Goal: Task Accomplishment & Management: Manage account settings

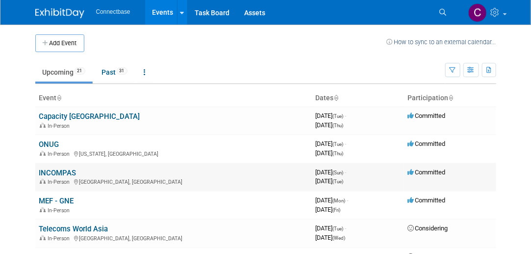
click at [52, 170] on link "INCOMPAS" at bounding box center [57, 172] width 37 height 9
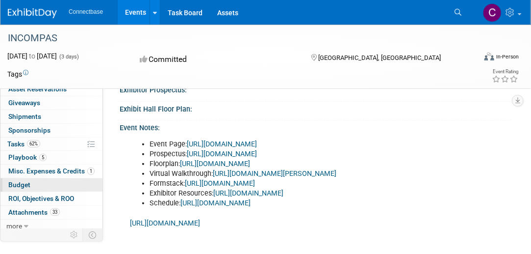
scroll to position [61, 0]
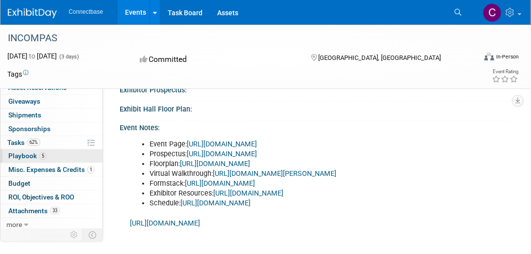
click at [26, 153] on span "Playbook 5" at bounding box center [27, 156] width 38 height 8
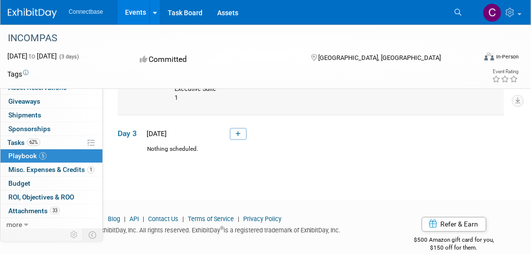
scroll to position [441, 0]
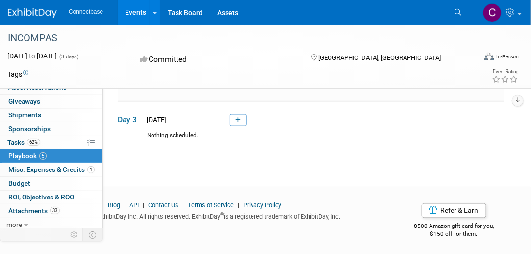
click at [240, 123] on icon at bounding box center [237, 120] width 5 height 6
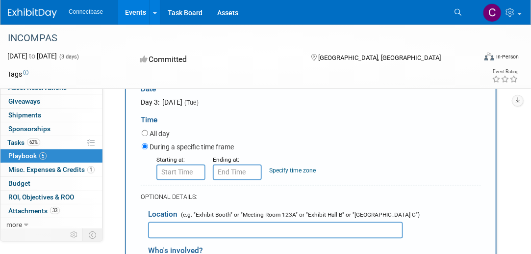
scroll to position [599, 0]
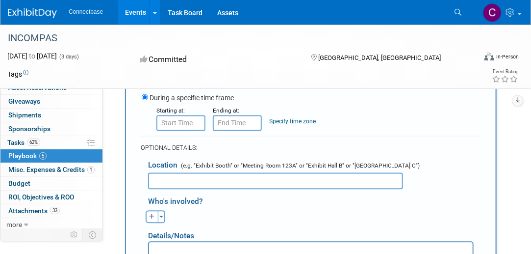
type input "MTC - Connectbase - [PERSON_NAME], [PERSON_NAME], [PERSON_NAME]"
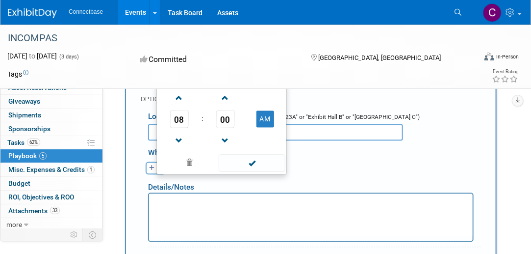
click at [189, 82] on input "8:00 AM" at bounding box center [180, 74] width 49 height 16
click at [179, 149] on span at bounding box center [179, 140] width 17 height 17
click at [181, 106] on span at bounding box center [179, 97] width 17 height 17
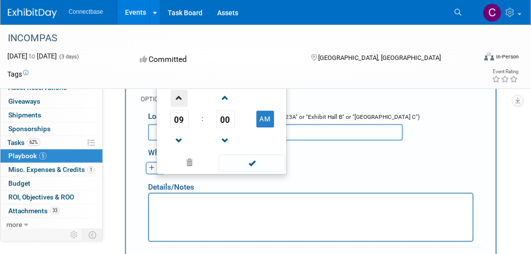
type input "10:00 AM"
click at [352, 104] on div "OPTIONAL DETAILS:" at bounding box center [311, 99] width 340 height 9
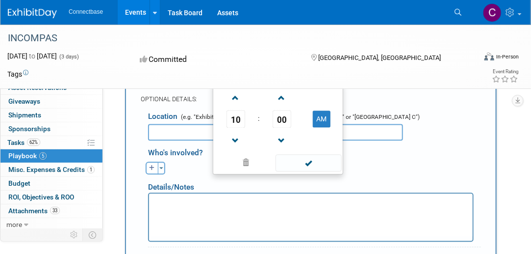
click at [239, 82] on input "10:00 AM" at bounding box center [237, 74] width 49 height 16
click at [285, 149] on span at bounding box center [281, 140] width 17 height 17
click at [283, 106] on span at bounding box center [281, 97] width 17 height 17
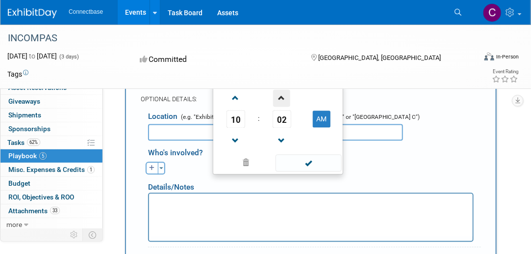
click at [283, 106] on span at bounding box center [281, 97] width 17 height 17
click at [281, 128] on span "04" at bounding box center [282, 119] width 19 height 18
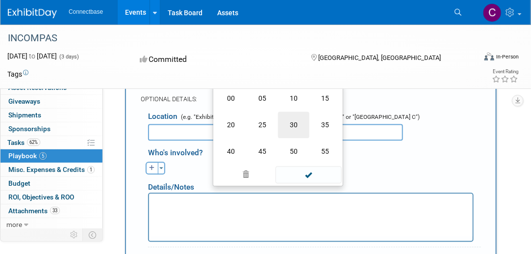
click at [292, 138] on td "30" at bounding box center [293, 124] width 31 height 26
type input "10:30 AM"
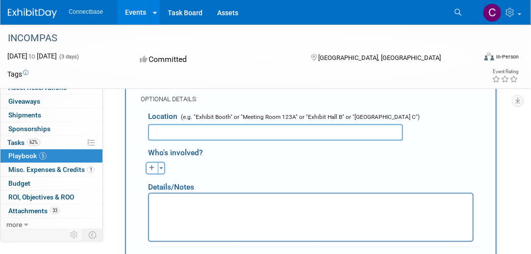
click at [399, 105] on div "OPTIONAL DETAILS:" at bounding box center [311, 96] width 340 height 18
click at [195, 140] on input "text" at bounding box center [275, 132] width 255 height 17
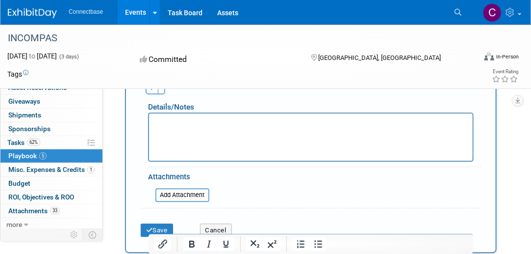
scroll to position [746, 0]
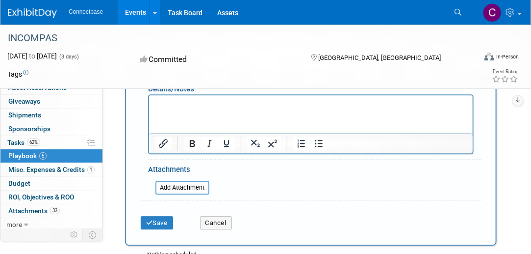
type input "Connectbase Meeting Room TBD"
click at [156, 76] on button "button" at bounding box center [152, 69] width 13 height 13
select select
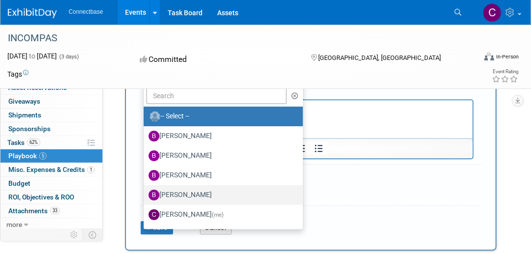
click at [189, 203] on label "[PERSON_NAME]" at bounding box center [221, 195] width 145 height 16
click at [145, 197] on input "[PERSON_NAME]" at bounding box center [142, 193] width 6 height 6
select select "557038bf-d994-4c55-a2a9-83f4b9b69308"
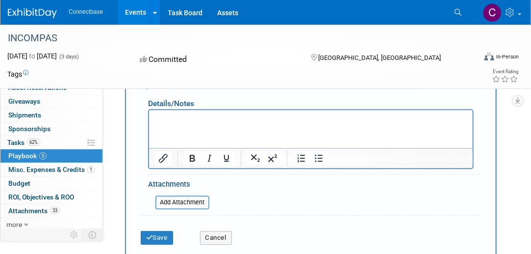
scroll to position [697, 0]
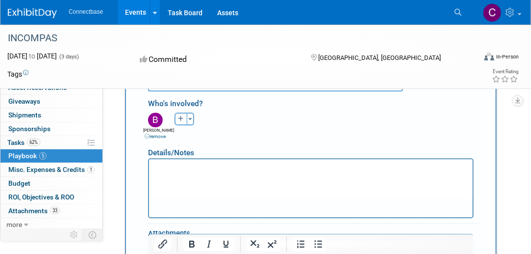
click at [181, 122] on icon "button" at bounding box center [181, 119] width 6 height 6
select select
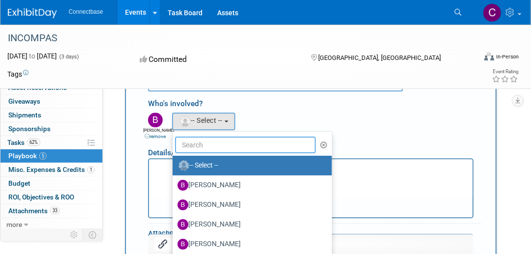
click at [220, 153] on input "text" at bounding box center [245, 144] width 141 height 17
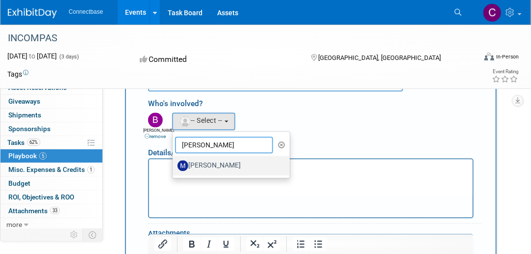
type input "[PERSON_NAME]"
click at [219, 173] on label "[PERSON_NAME]" at bounding box center [229, 165] width 103 height 16
click at [174, 167] on input "[PERSON_NAME]" at bounding box center [171, 164] width 6 height 6
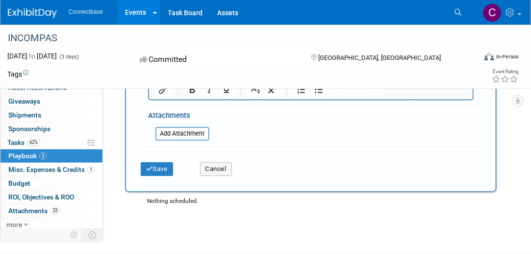
scroll to position [795, 0]
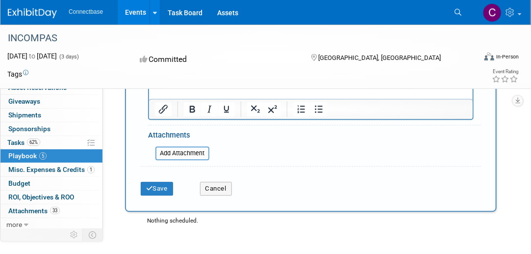
click at [173, 74] on html at bounding box center [311, 67] width 324 height 14
click at [206, 70] on p "CIM Opportinity" at bounding box center [311, 69] width 312 height 10
click at [155, 68] on body "CIM Opportuity" at bounding box center [310, 69] width 313 height 10
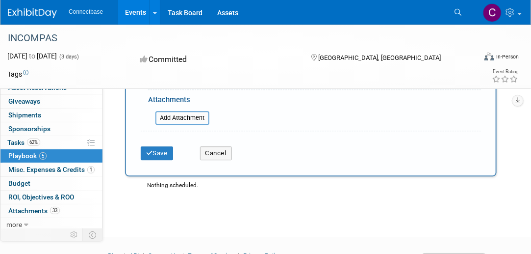
scroll to position [893, 0]
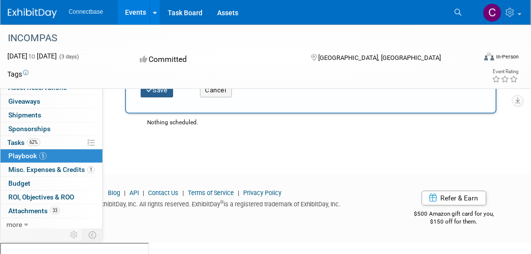
click at [153, 97] on button "Save" at bounding box center [157, 90] width 32 height 14
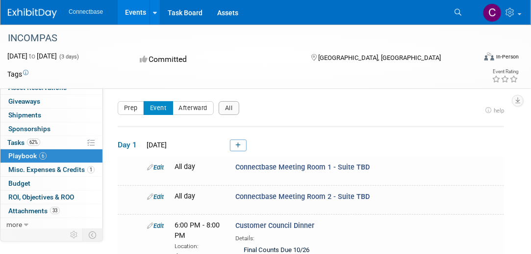
scroll to position [0, 0]
